Goal: Task Accomplishment & Management: Manage account settings

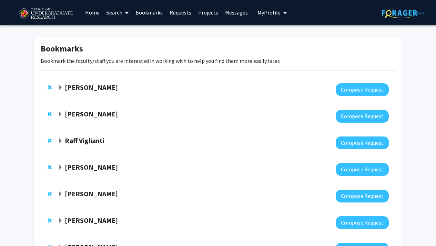
click at [261, 17] on button "My Profile" at bounding box center [272, 12] width 33 height 25
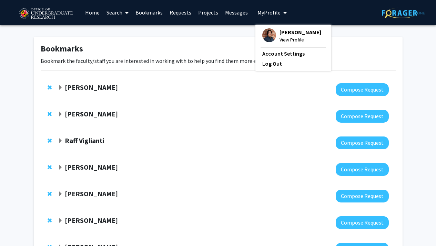
click at [292, 36] on span "View Profile" at bounding box center [301, 40] width 42 height 8
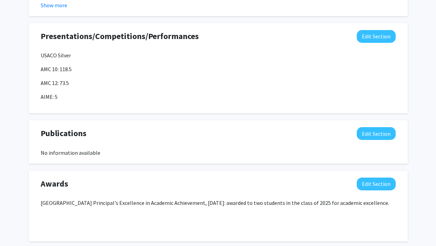
scroll to position [534, 0]
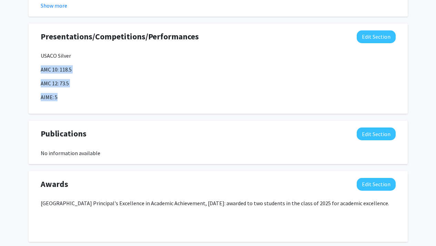
drag, startPoint x: 41, startPoint y: 69, endPoint x: 77, endPoint y: 98, distance: 46.1
click at [77, 98] on div "USACO Silver AMC 10: 118.5 AMC 12: 73.5 AIME: 5" at bounding box center [218, 76] width 355 height 50
copy div "AMC 10: 118.5 AMC 12: 73.5 AIME: 5"
